Goal: Information Seeking & Learning: Learn about a topic

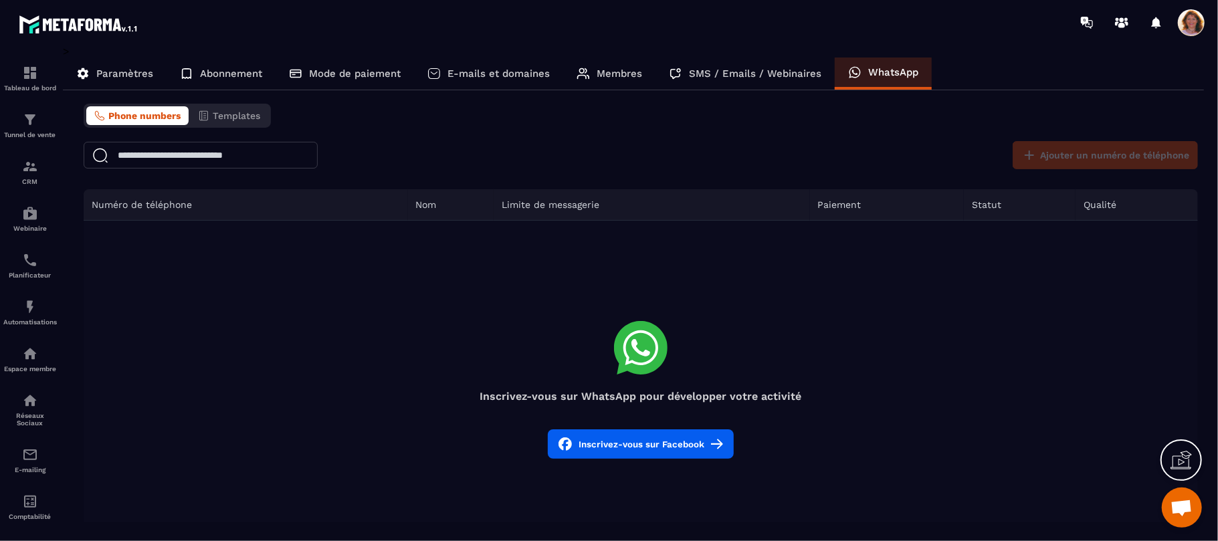
click at [1174, 516] on span "Ouvrir le chat" at bounding box center [1181, 508] width 22 height 19
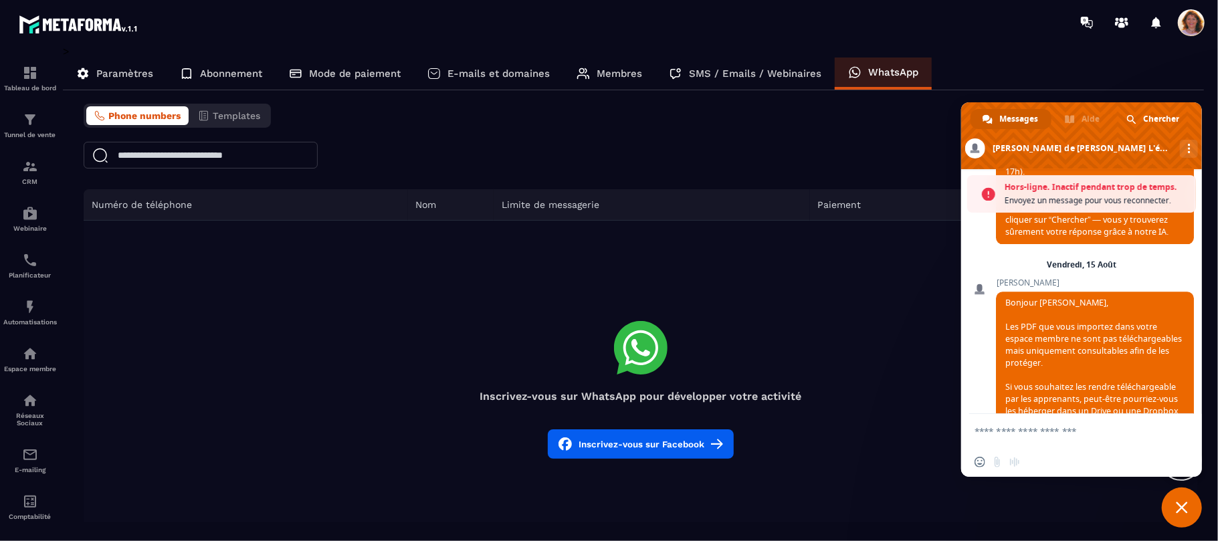
scroll to position [2515, 0]
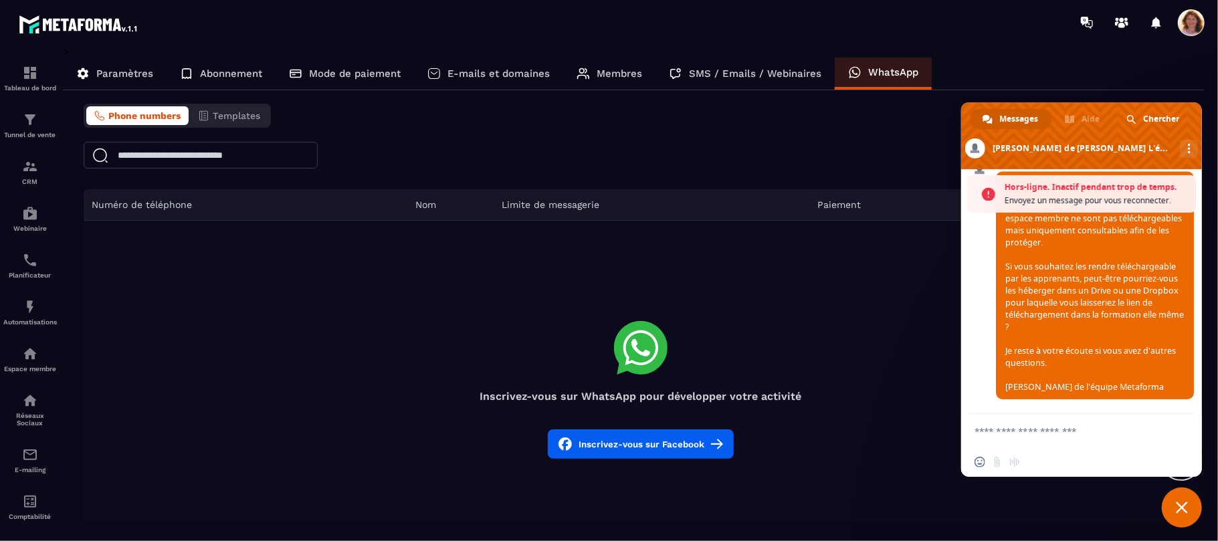
click at [1180, 503] on span "Fermer le chat" at bounding box center [1182, 507] width 12 height 12
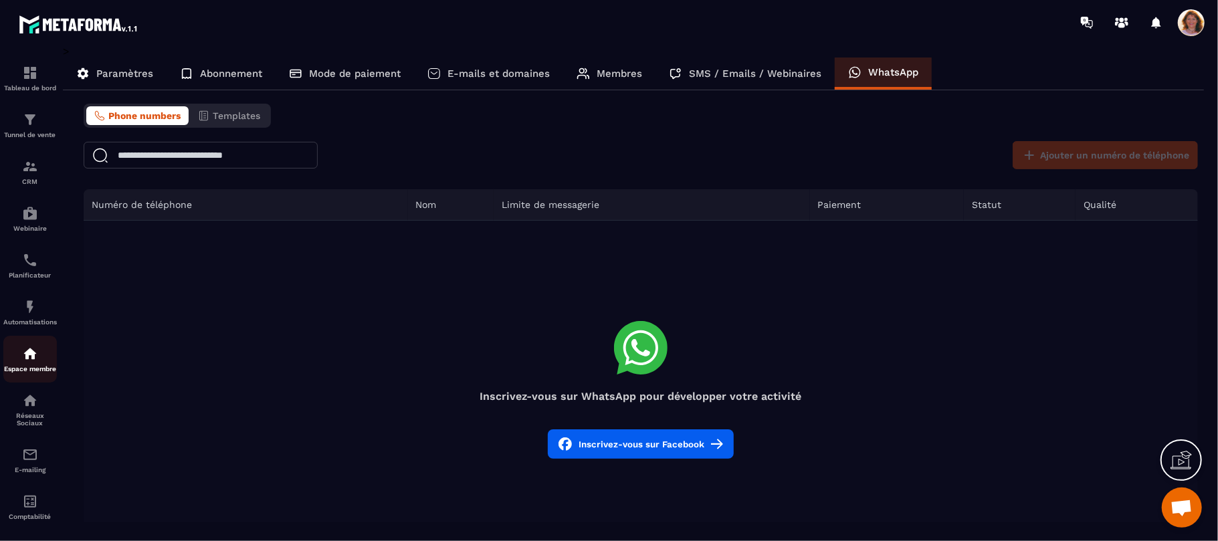
click at [29, 370] on p "Espace membre" at bounding box center [29, 368] width 53 height 7
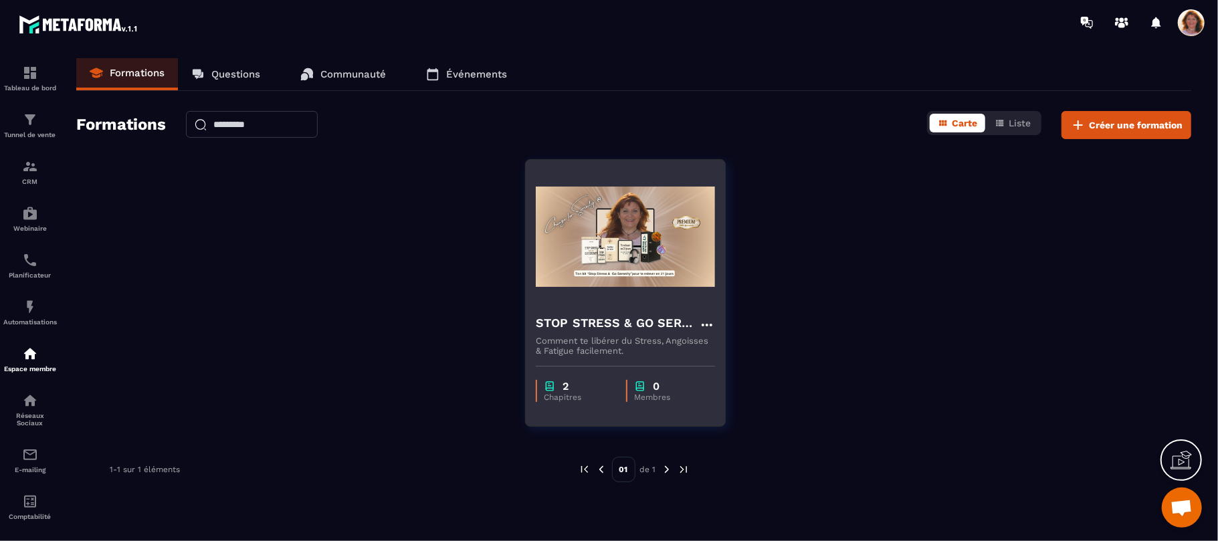
click at [640, 322] on h4 "STOP STRESS & GO SERENITY ©" at bounding box center [617, 323] width 163 height 19
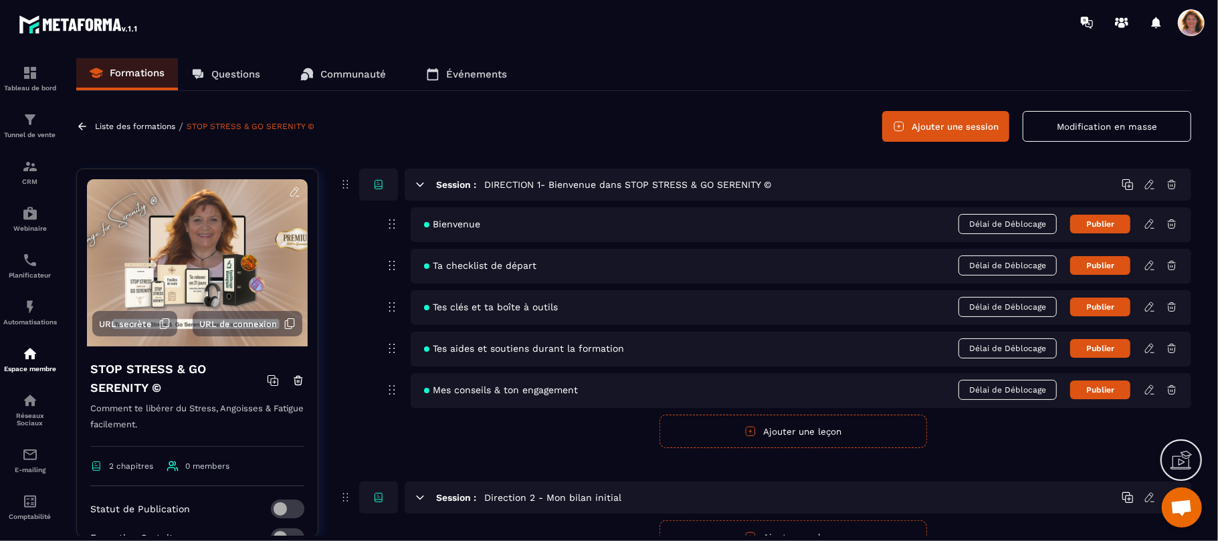
click at [1148, 349] on icon at bounding box center [1149, 348] width 12 height 12
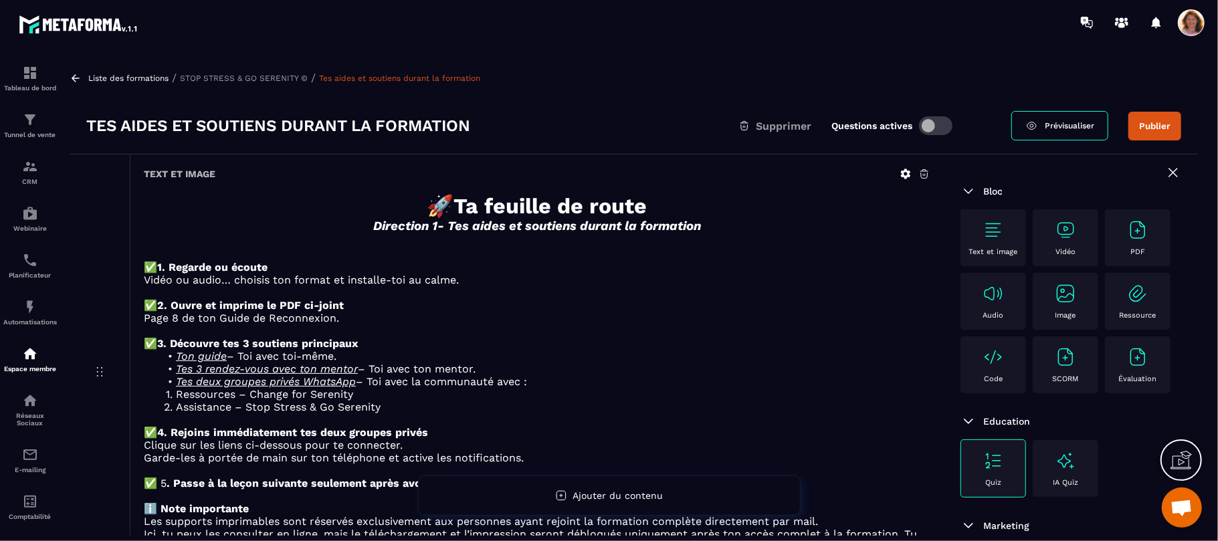
click at [921, 350] on p "✅ 3. Découvre tes 3 soutiens principaux" at bounding box center [537, 343] width 786 height 13
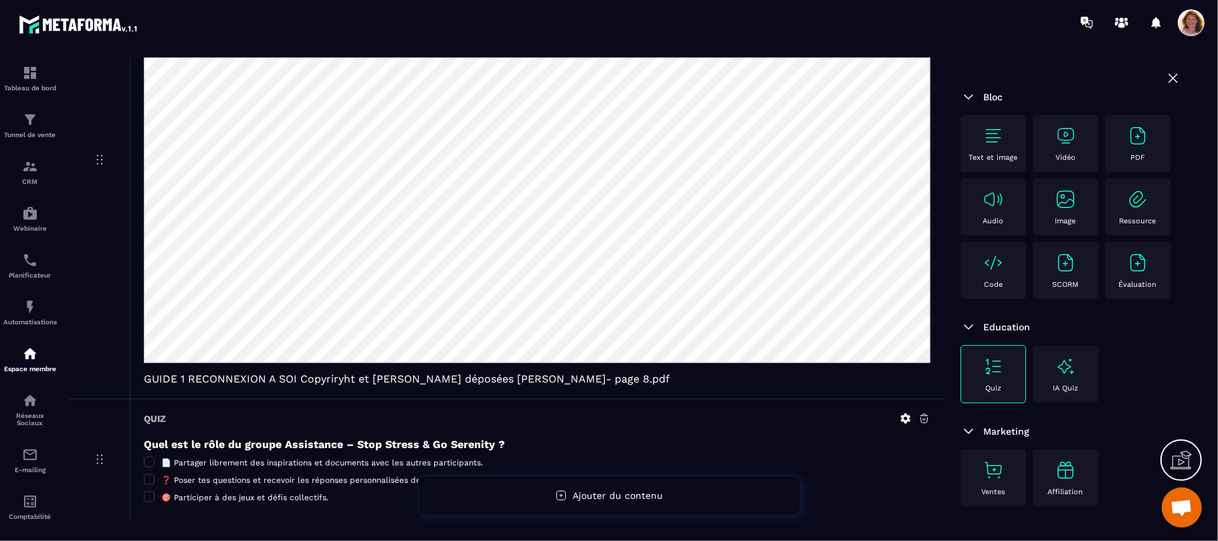
scroll to position [730, 0]
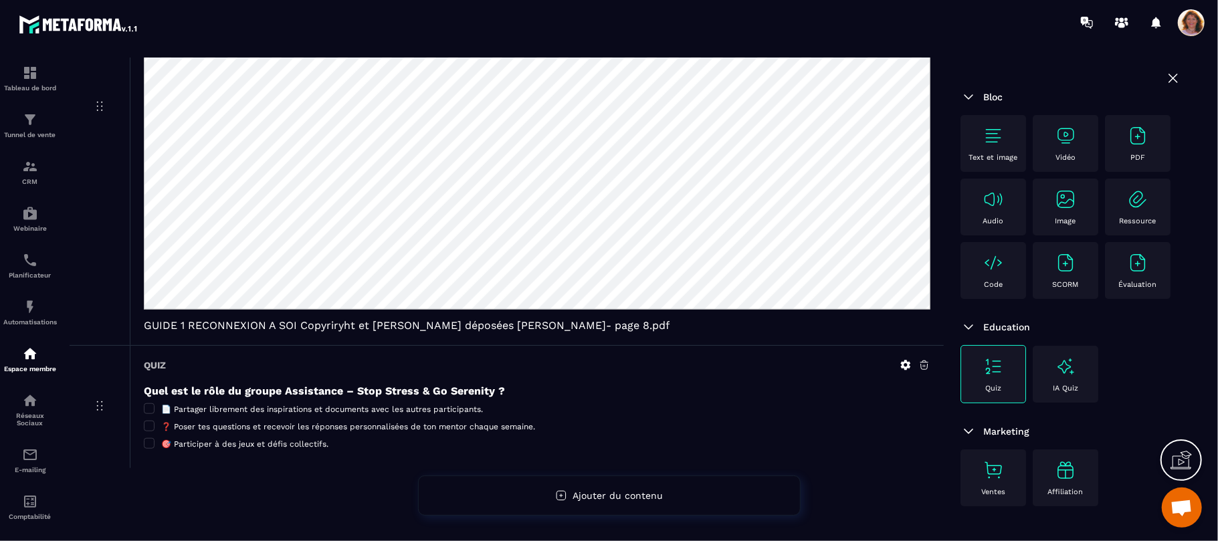
click at [883, 439] on div "❓ Poser tes questions et recevoir les réponses personnalisées de ton mentor cha…" at bounding box center [537, 444] width 786 height 11
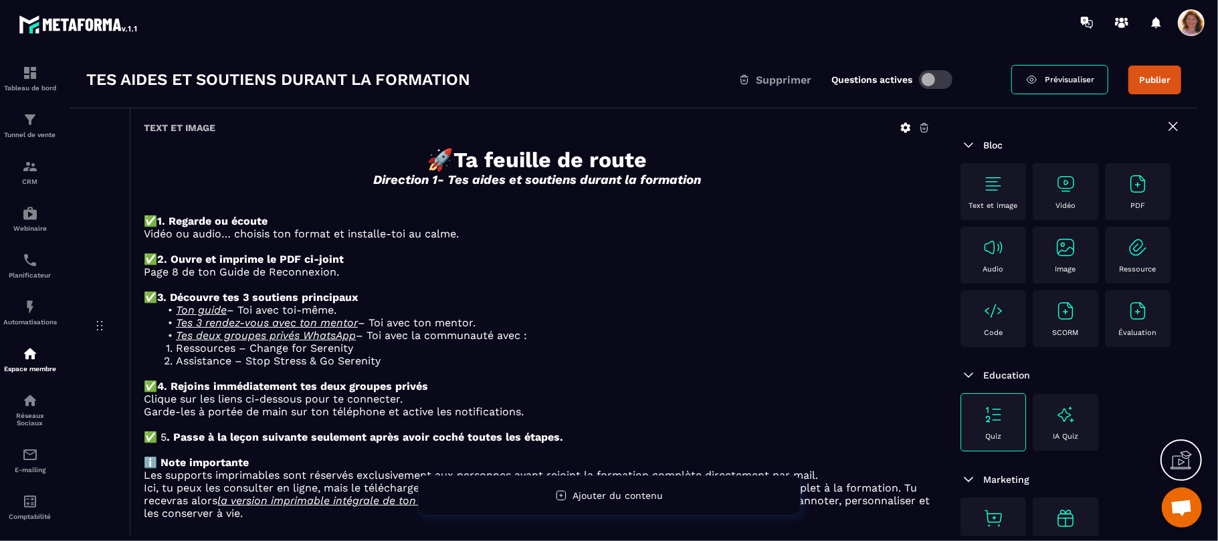
scroll to position [0, 0]
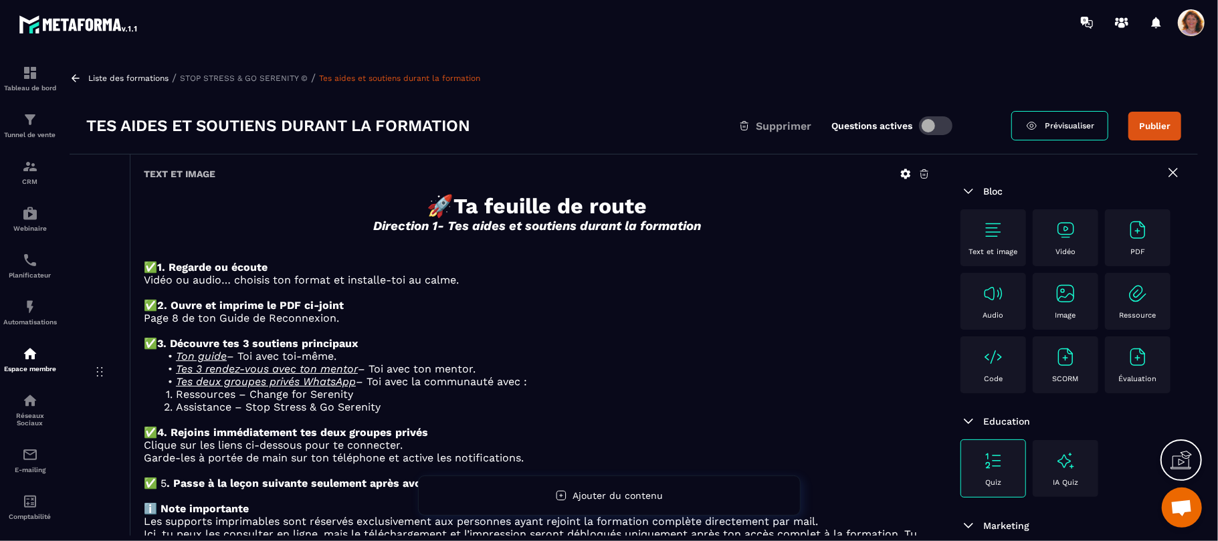
click at [76, 76] on icon at bounding box center [76, 78] width 12 height 12
